Goal: Information Seeking & Learning: Find specific fact

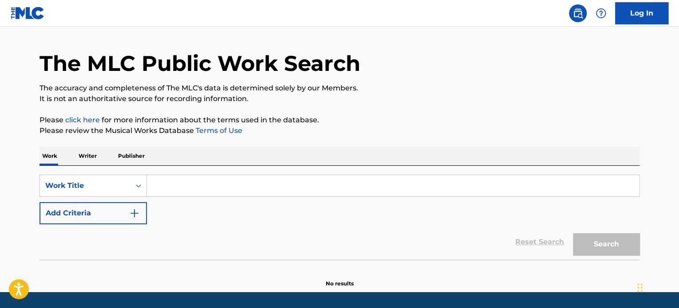
scroll to position [44, 0]
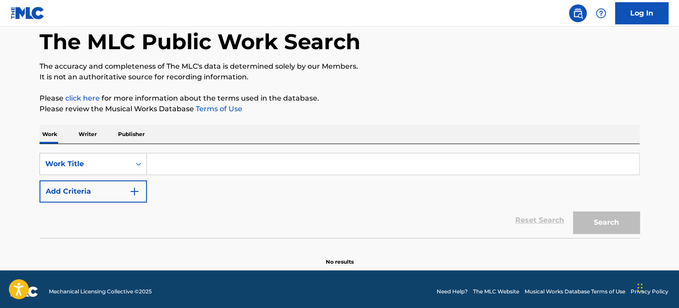
click at [253, 159] on input "Search Form" at bounding box center [393, 164] width 492 height 21
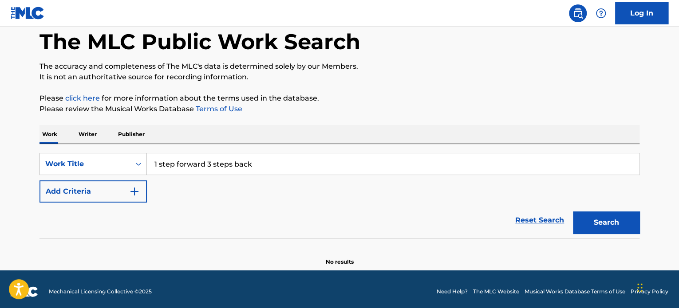
type input "1 step forward 3 steps back"
click at [573, 212] on button "Search" at bounding box center [606, 223] width 67 height 22
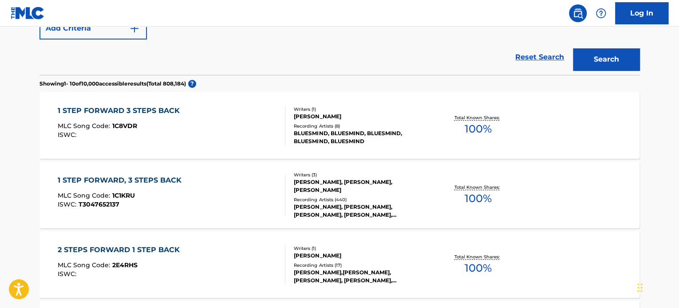
scroll to position [222, 0]
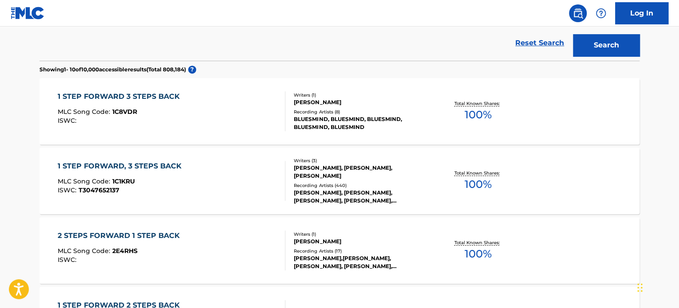
click at [240, 176] on div "1 STEP FORWARD, 3 STEPS BACK MLC Song Code : 1C1KRU ISWC : T3047652137" at bounding box center [172, 181] width 228 height 40
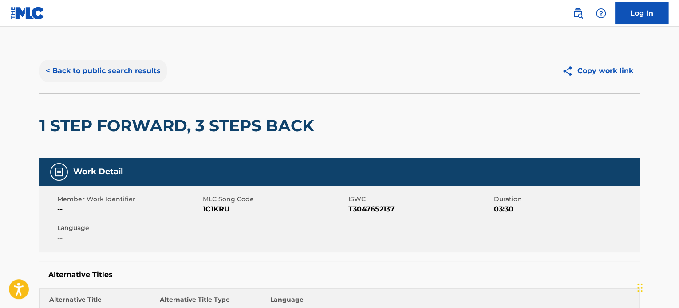
click at [123, 70] on button "< Back to public search results" at bounding box center [102, 71] width 127 height 22
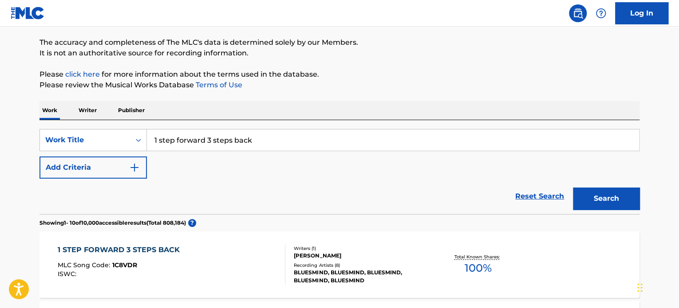
scroll to position [67, 0]
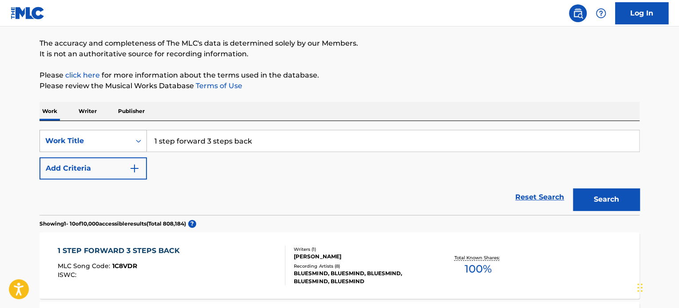
drag, startPoint x: 202, startPoint y: 132, endPoint x: 136, endPoint y: 132, distance: 66.6
click at [136, 132] on div "SearchWithCriteria4ec7ff80-a353-4033-9523-edb47e65d719 Work Title 1 step forwar…" at bounding box center [339, 141] width 600 height 22
type input "all american bitch"
click at [573, 189] on button "Search" at bounding box center [606, 200] width 67 height 22
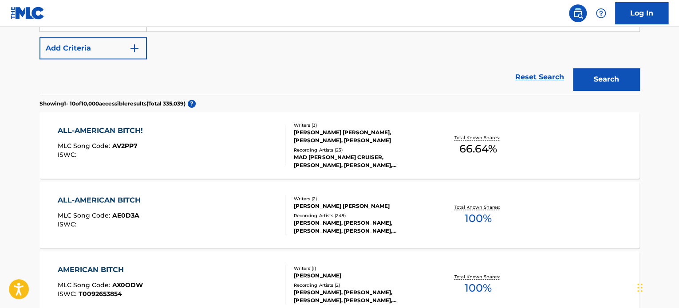
scroll to position [201, 0]
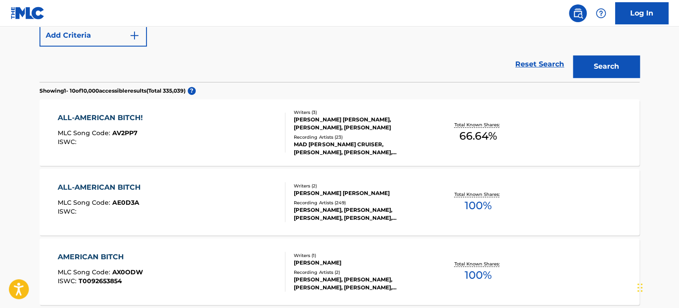
click at [222, 200] on div "ALL-AMERICAN BITCH MLC Song Code : AE0D3A ISWC :" at bounding box center [172, 202] width 228 height 40
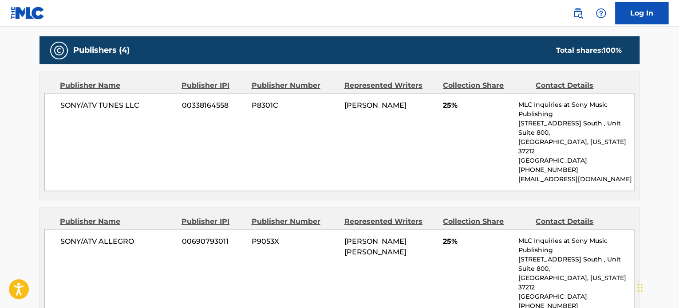
scroll to position [261, 0]
